Goal: Transaction & Acquisition: Purchase product/service

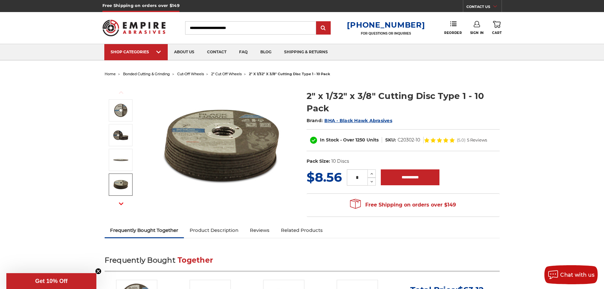
click at [117, 181] on img at bounding box center [121, 185] width 16 height 16
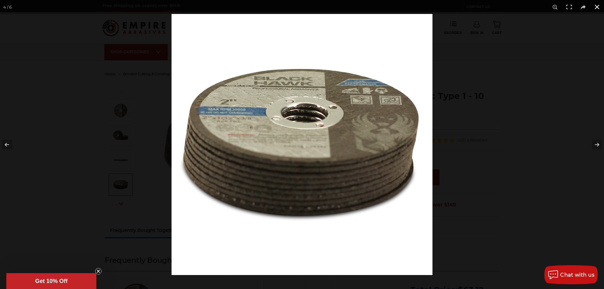
click at [600, 2] on button at bounding box center [597, 7] width 14 height 14
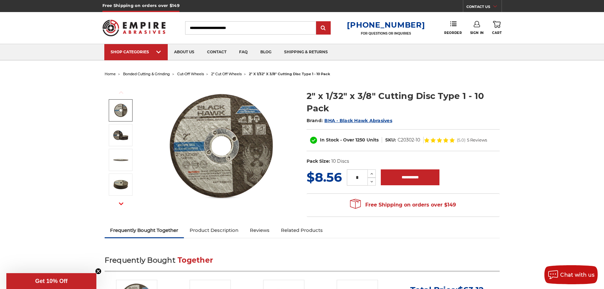
click at [124, 111] on img at bounding box center [121, 110] width 16 height 16
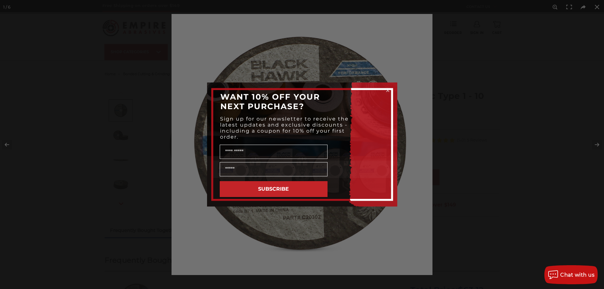
click at [389, 90] on circle "Close dialog" at bounding box center [388, 90] width 6 height 6
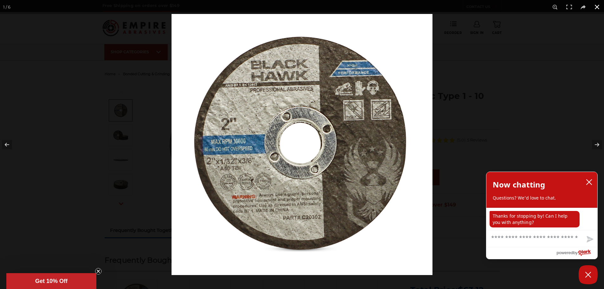
click at [597, 7] on button at bounding box center [597, 7] width 14 height 14
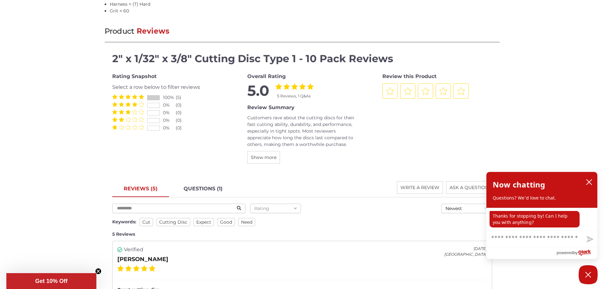
scroll to position [729, 0]
